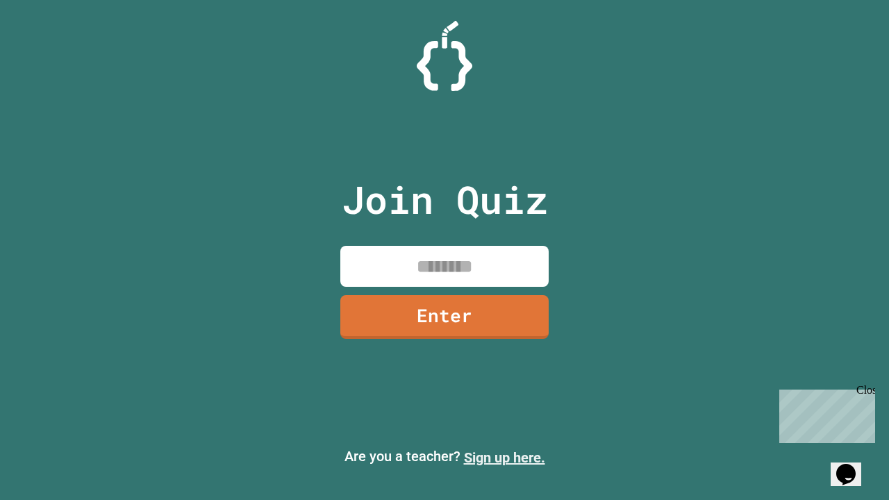
click at [504, 458] on link "Sign up here." at bounding box center [504, 457] width 81 height 17
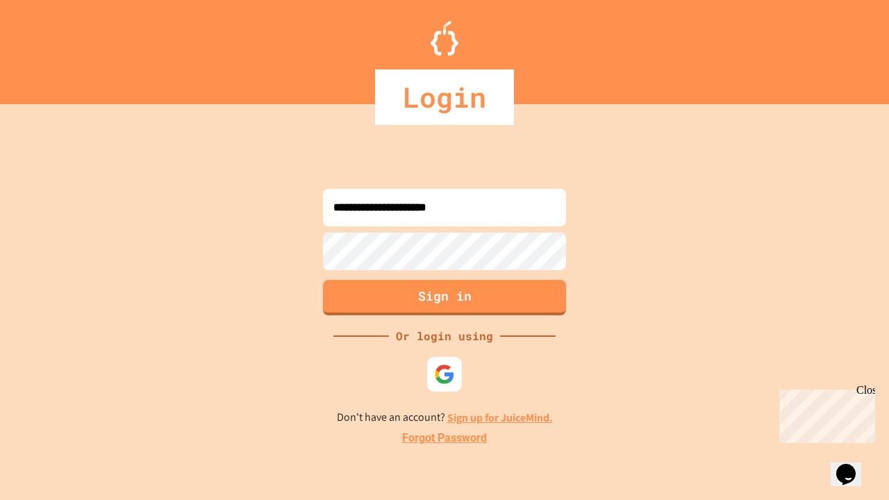
type input "**********"
